Goal: Transaction & Acquisition: Book appointment/travel/reservation

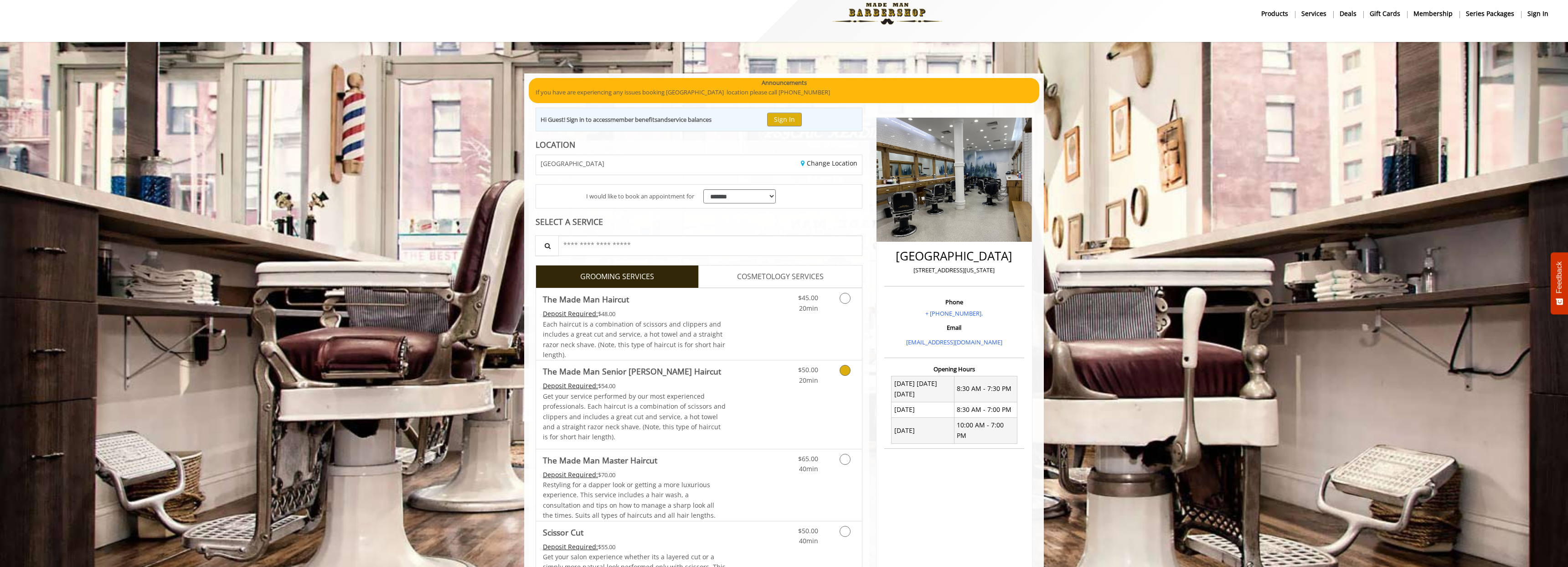
click at [675, 381] on div "Deposit Required: $54.00" at bounding box center [634, 386] width 183 height 10
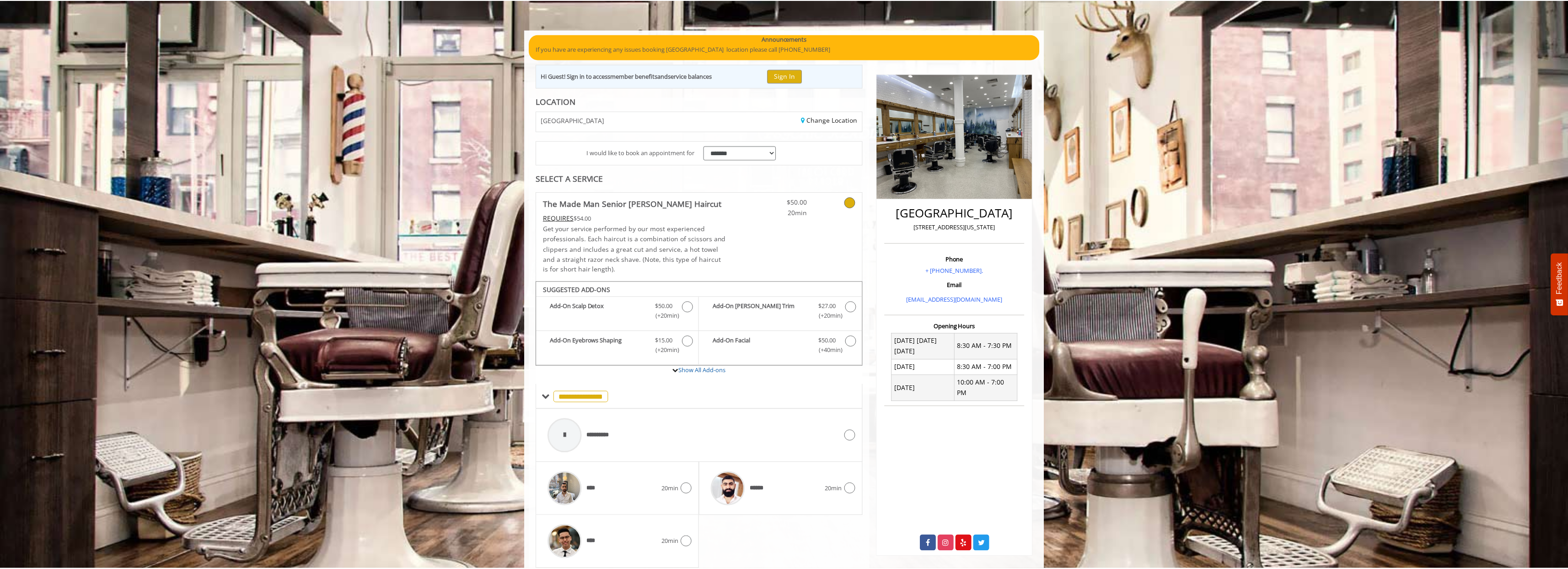
scroll to position [90, 0]
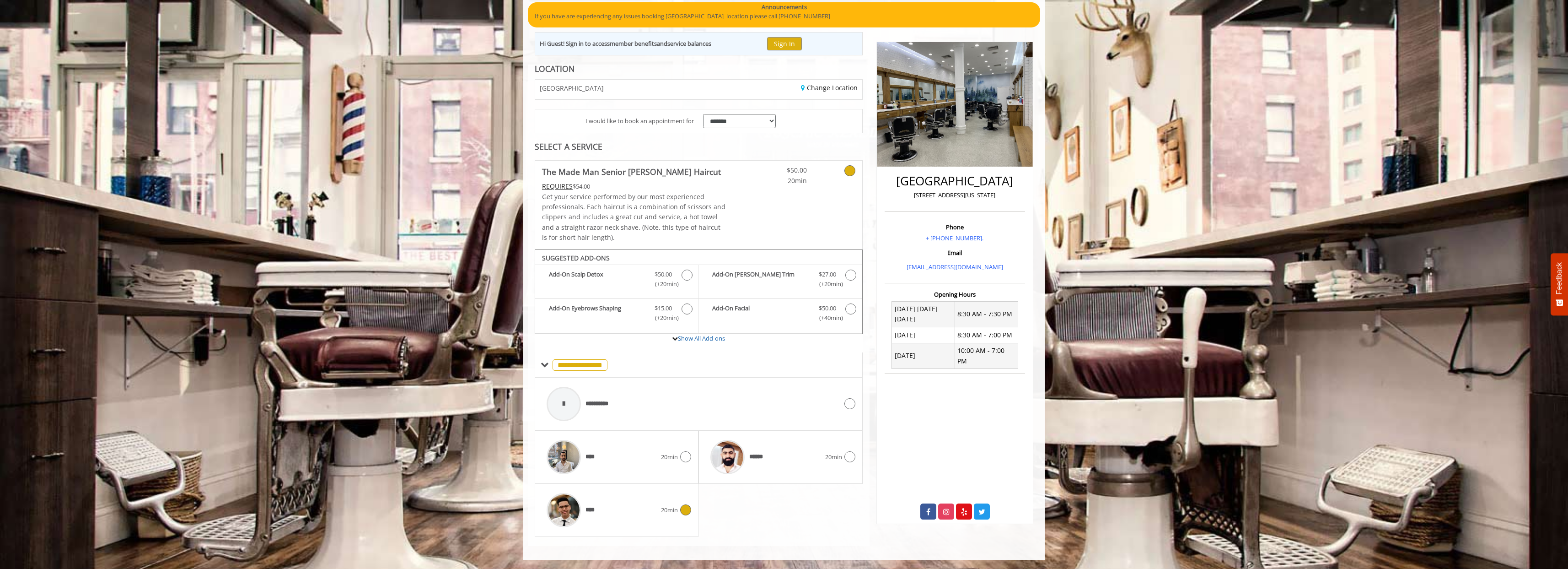
click at [658, 516] on div "****" at bounding box center [601, 510] width 119 height 43
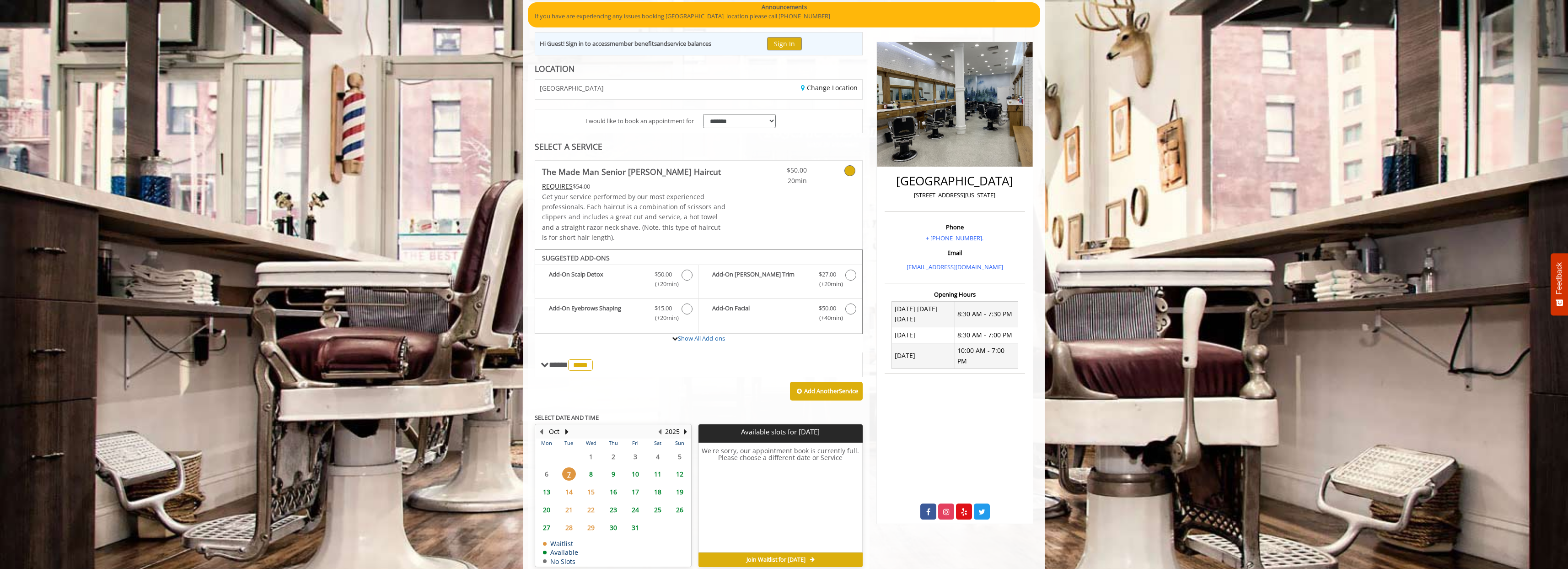
scroll to position [134, 0]
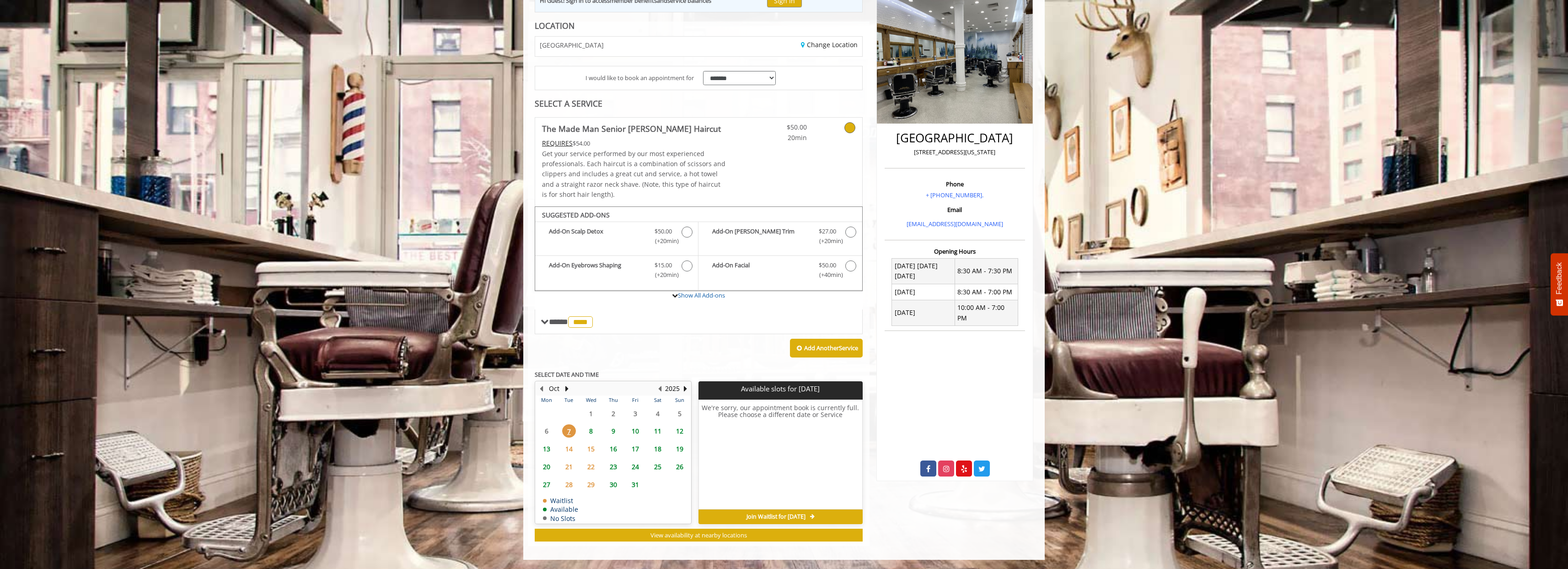
click at [591, 434] on span "8" at bounding box center [591, 431] width 13 height 13
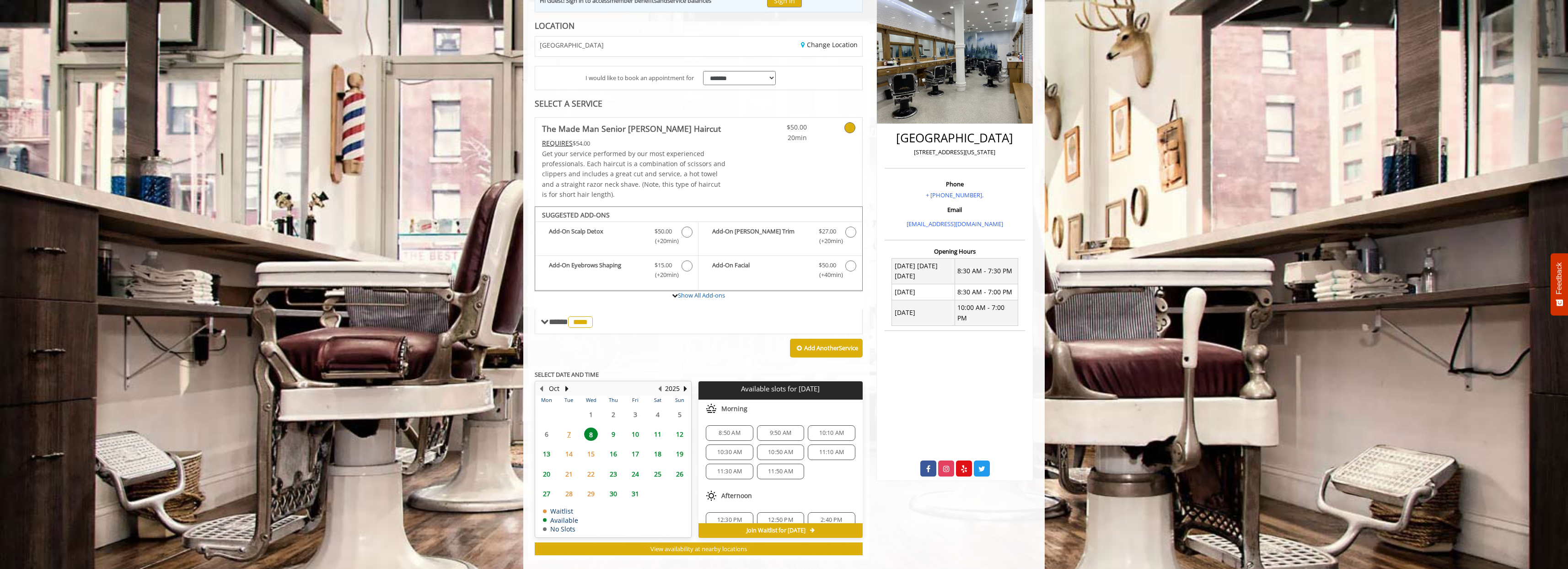
scroll to position [147, 0]
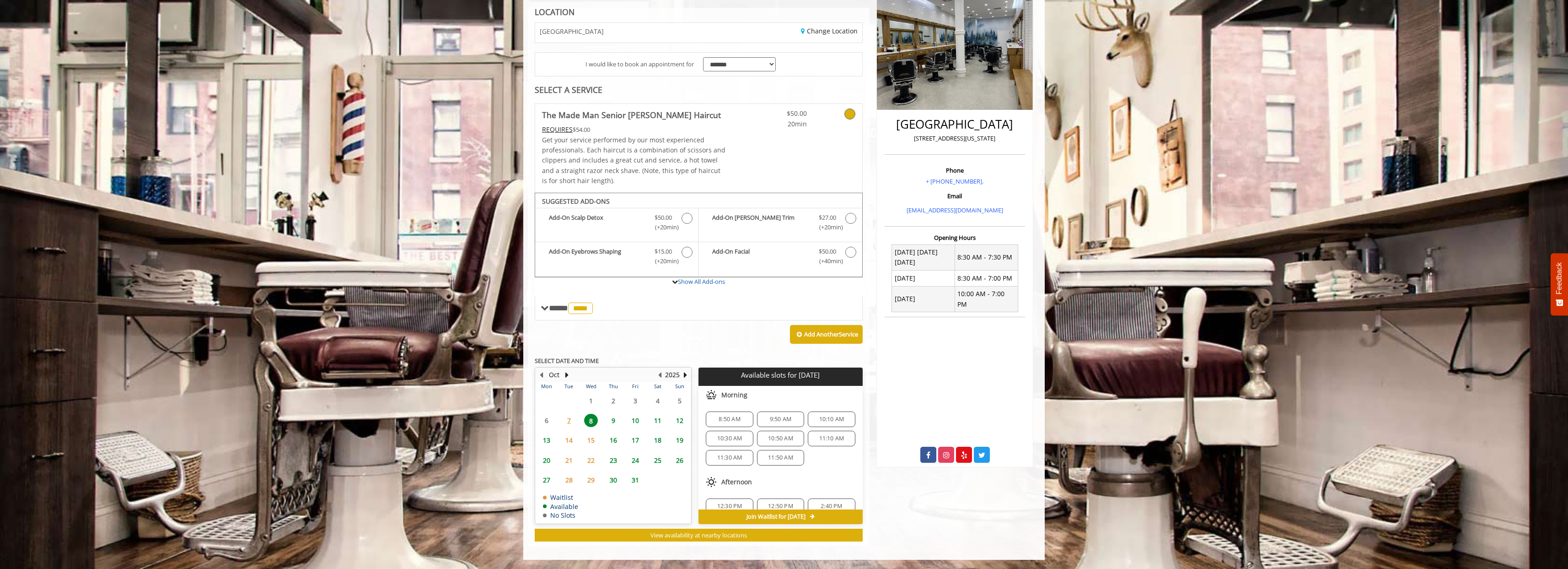
click at [721, 422] on span "8:50 AM" at bounding box center [729, 419] width 21 height 7
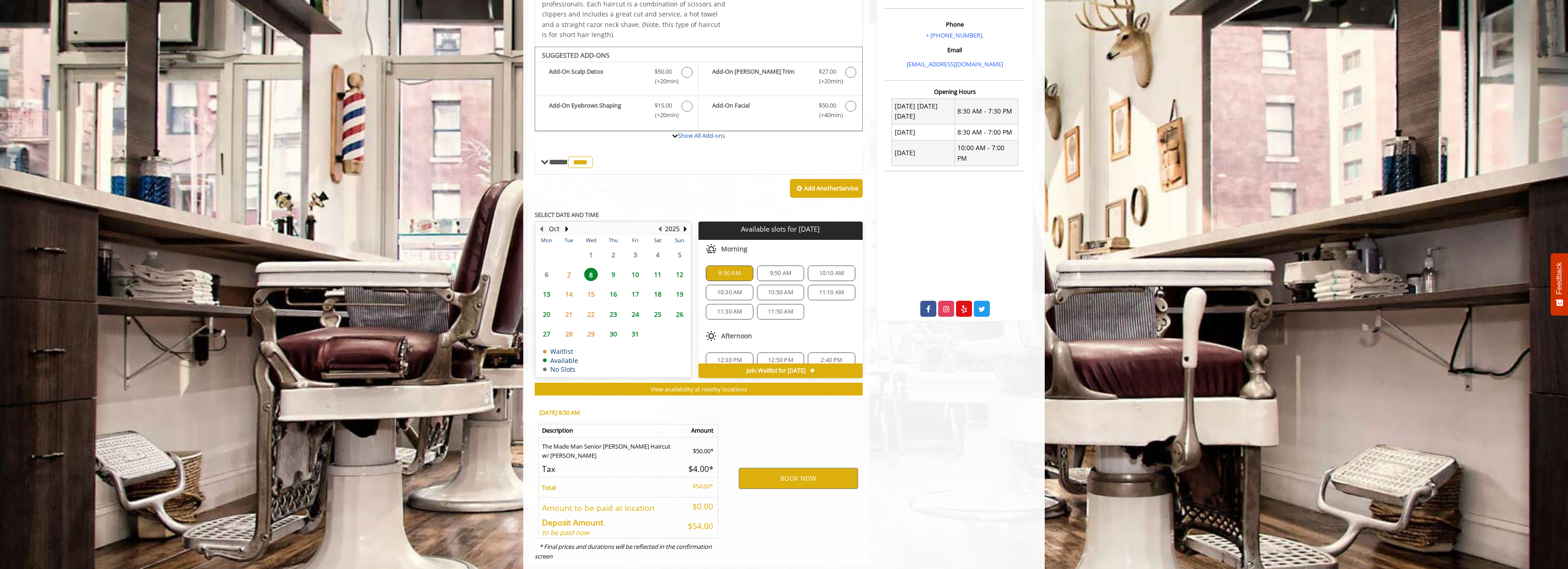
scroll to position [313, 0]
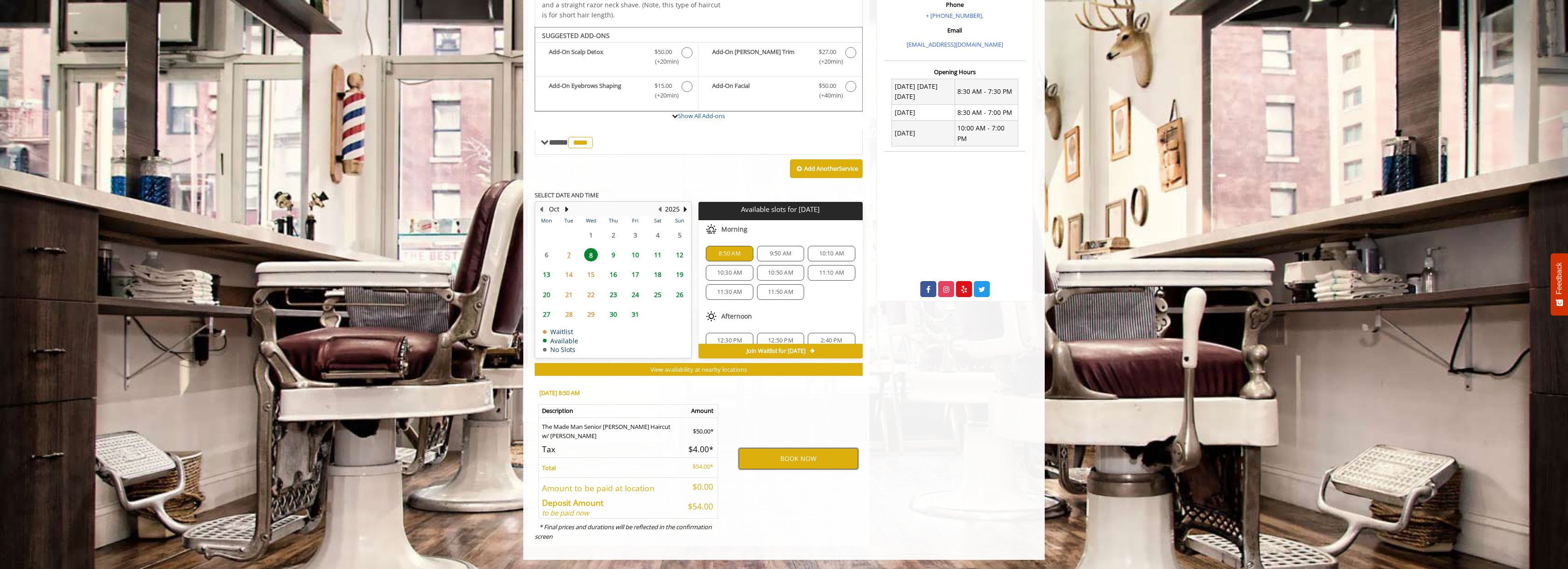
click at [748, 456] on button "BOOK NOW" at bounding box center [798, 458] width 119 height 21
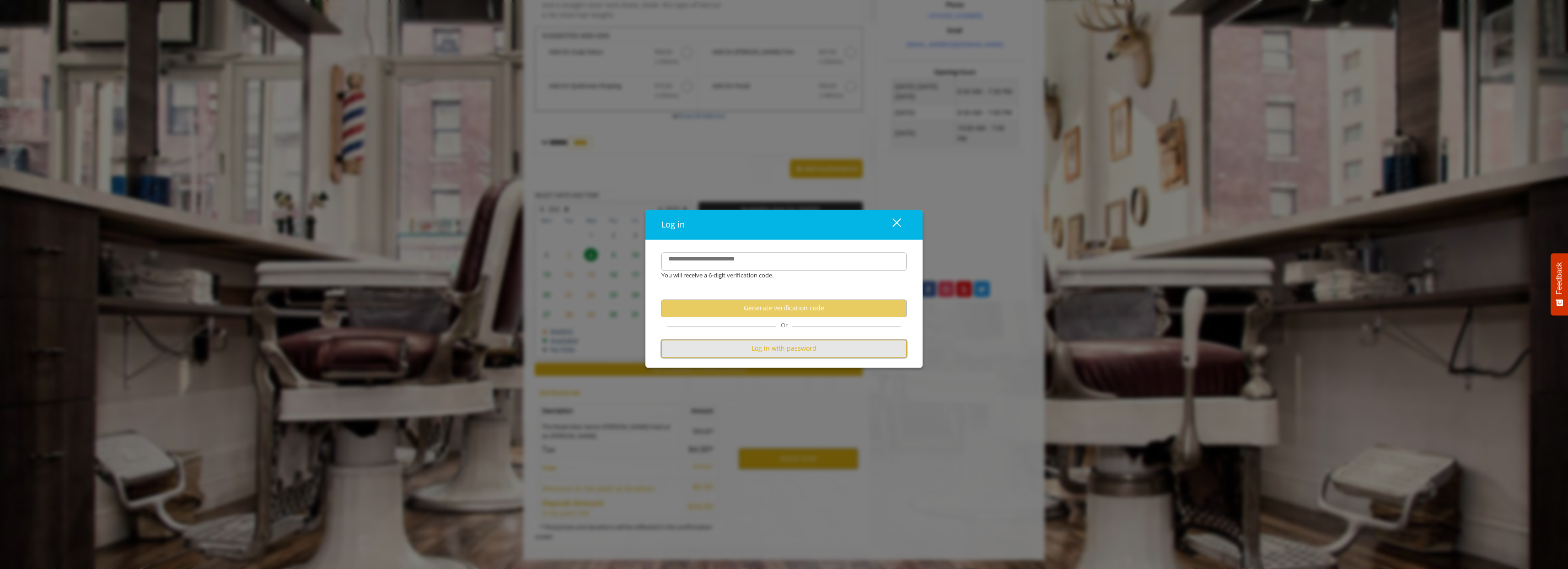
click at [765, 347] on button "Log in with password" at bounding box center [784, 348] width 245 height 18
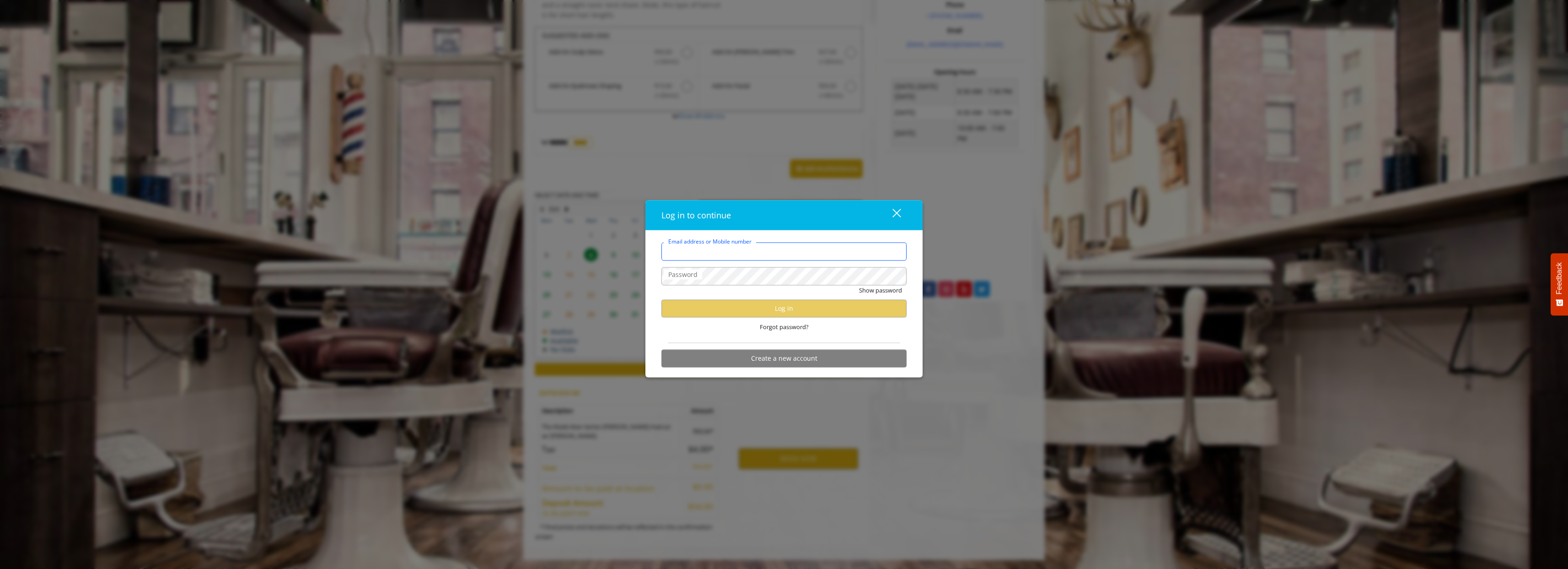
type input "**********"
click at [745, 310] on button "Log in" at bounding box center [784, 308] width 245 height 18
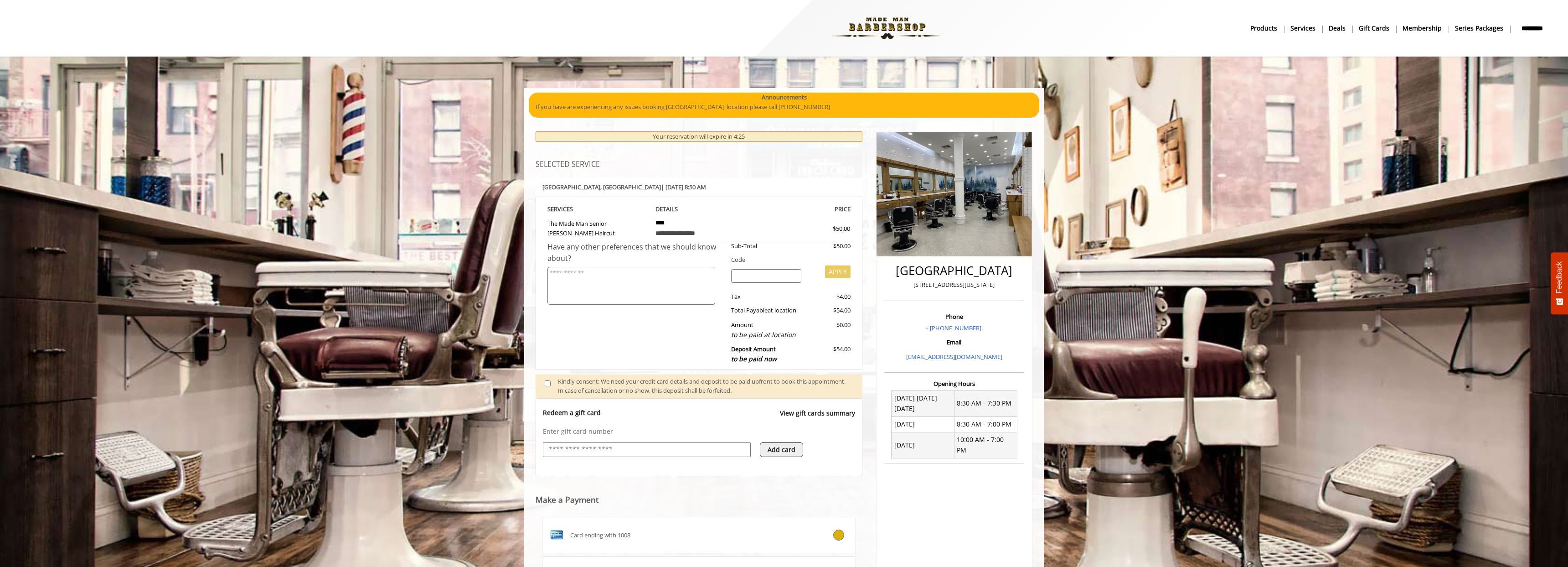
scroll to position [201, 0]
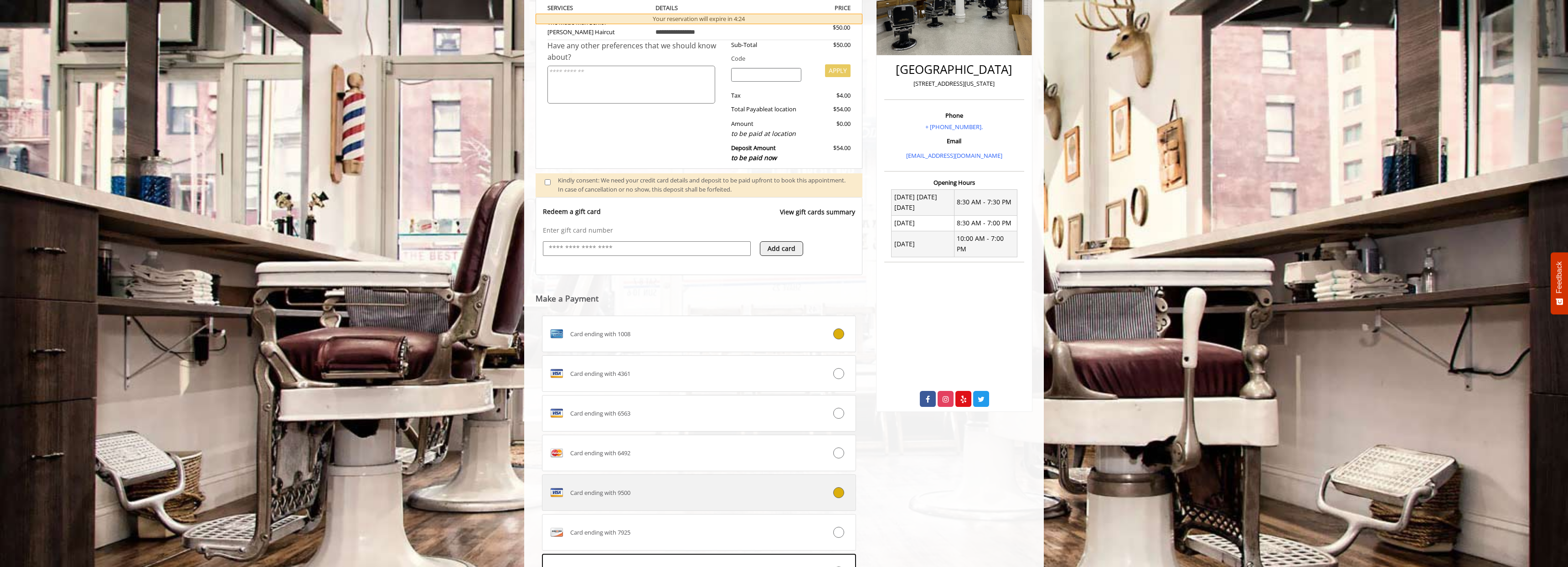
click at [629, 501] on label "Card ending with 9500" at bounding box center [699, 493] width 314 height 37
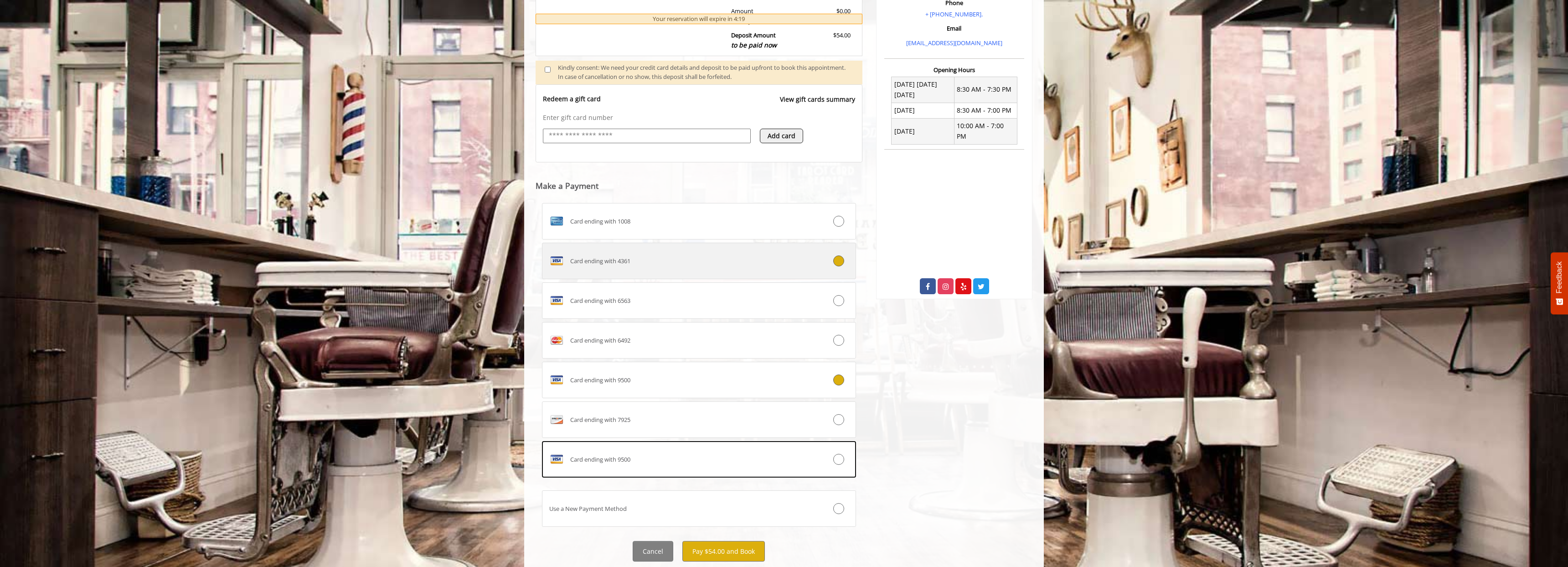
scroll to position [340, 0]
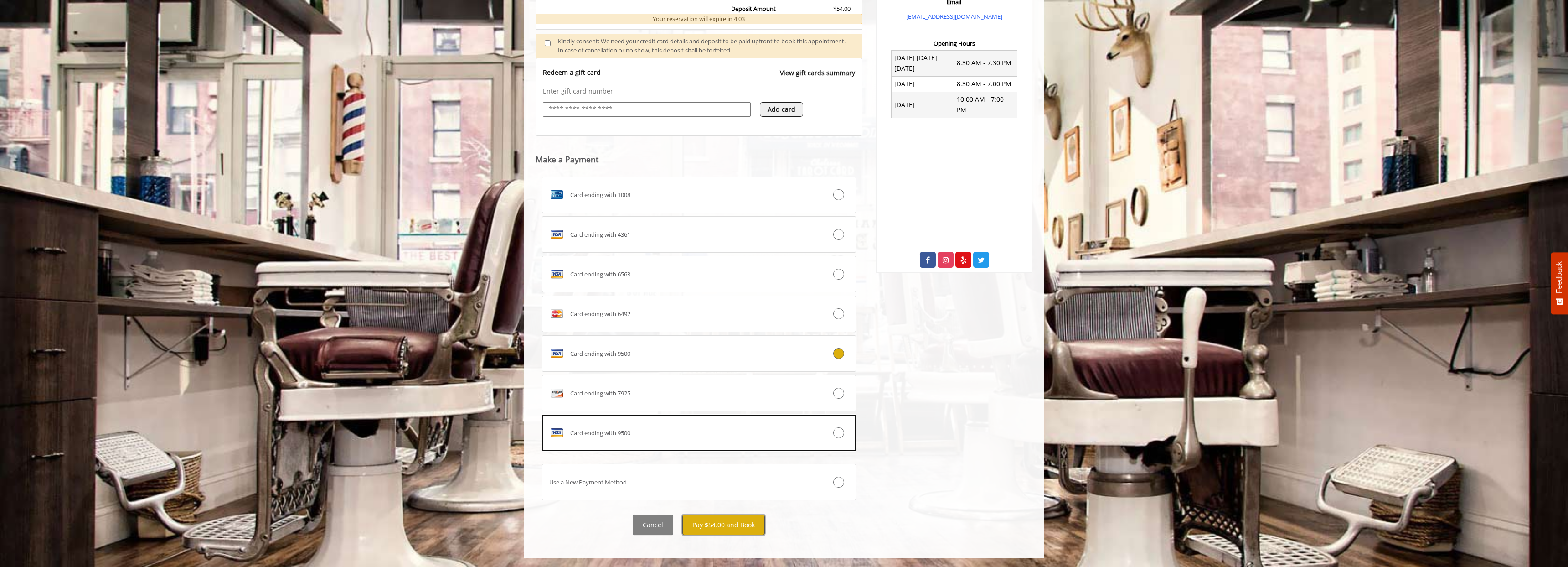
click at [736, 523] on button "Pay $54.00 and Book" at bounding box center [724, 525] width 83 height 21
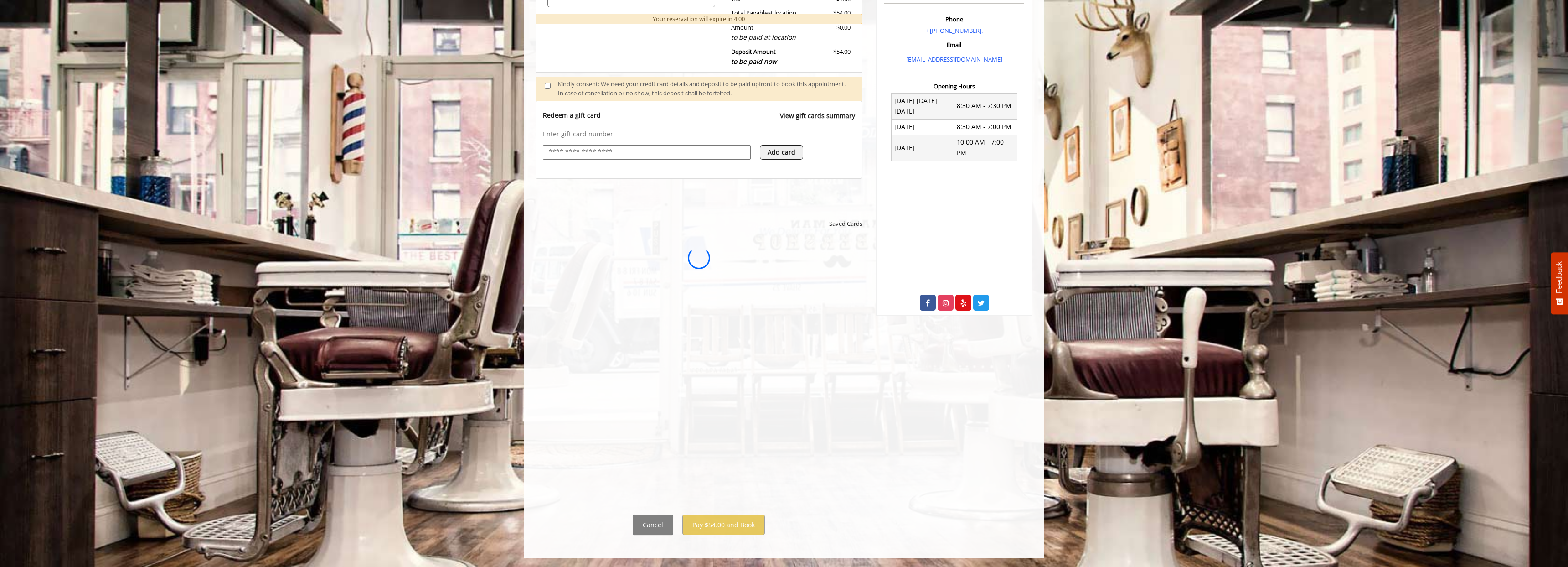
scroll to position [0, 0]
